Goal: Task Accomplishment & Management: Manage account settings

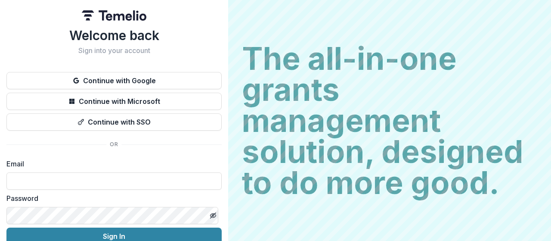
scroll to position [40, 0]
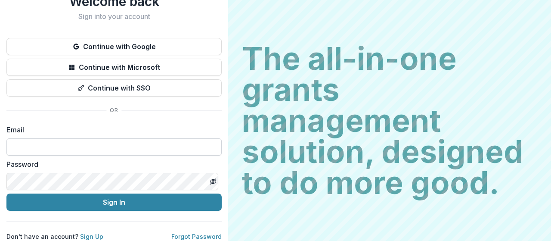
click at [73, 140] on input at bounding box center [113, 146] width 215 height 17
type input "**********"
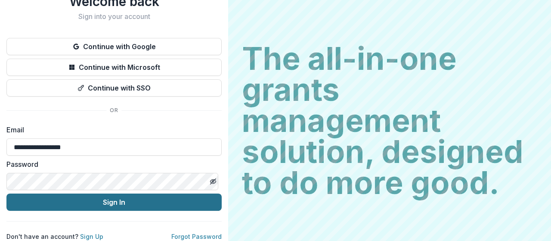
click at [100, 193] on button "Sign In" at bounding box center [113, 201] width 215 height 17
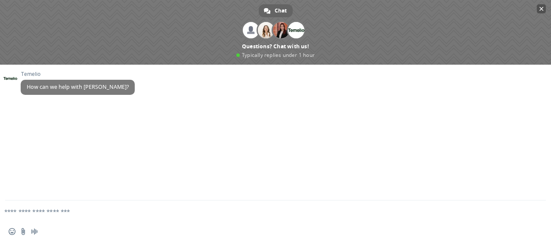
click at [541, 9] on span "Close chat" at bounding box center [541, 9] width 4 height 4
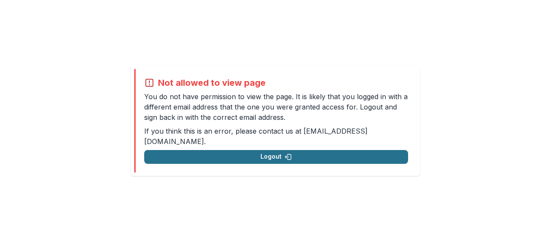
click at [291, 155] on button "Logout" at bounding box center [276, 157] width 264 height 14
